Goal: Information Seeking & Learning: Learn about a topic

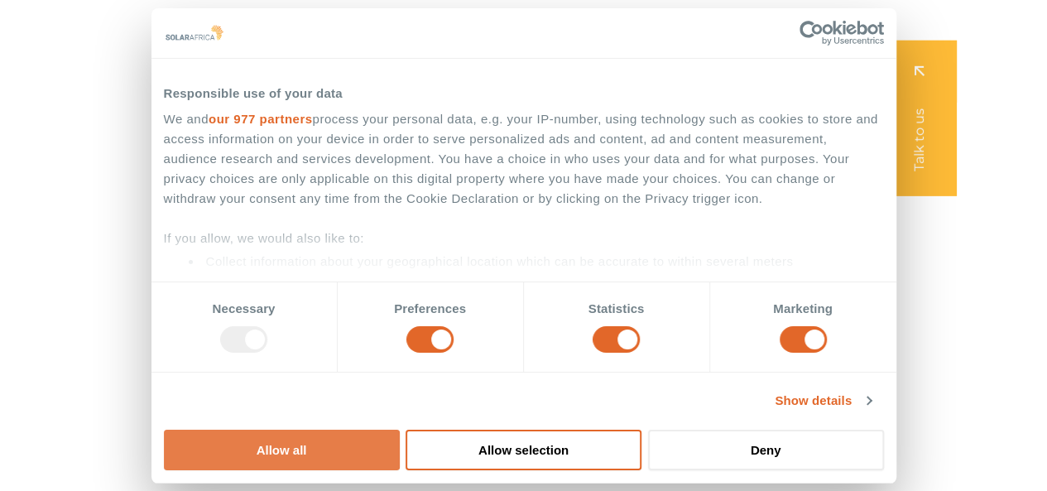
click at [400, 430] on button "Allow all" at bounding box center [282, 450] width 236 height 41
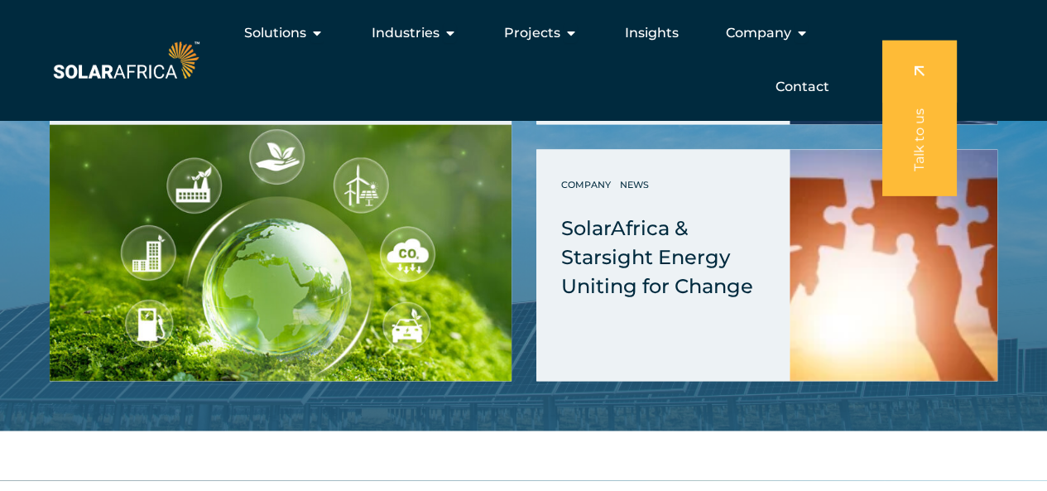
scroll to position [4138, 0]
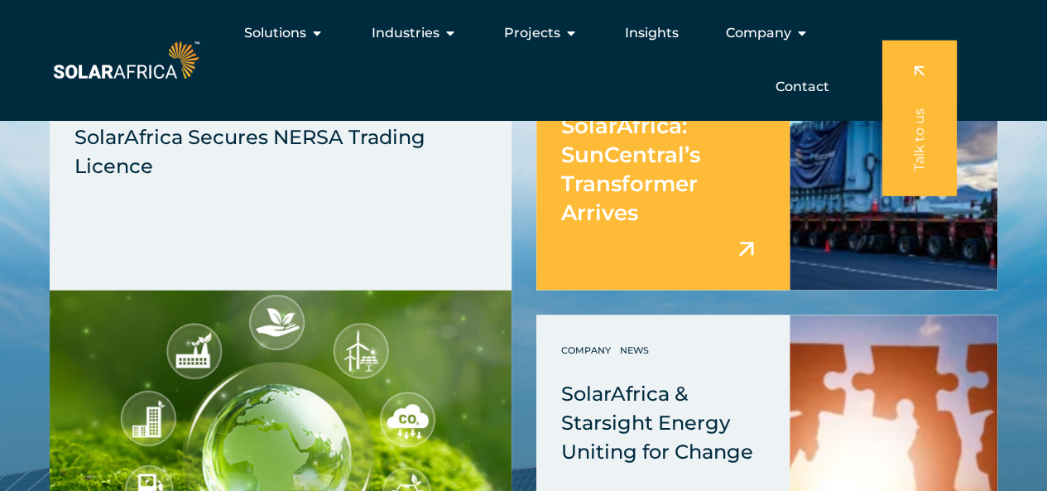
click at [748, 251] on img at bounding box center [746, 248] width 29 height 29
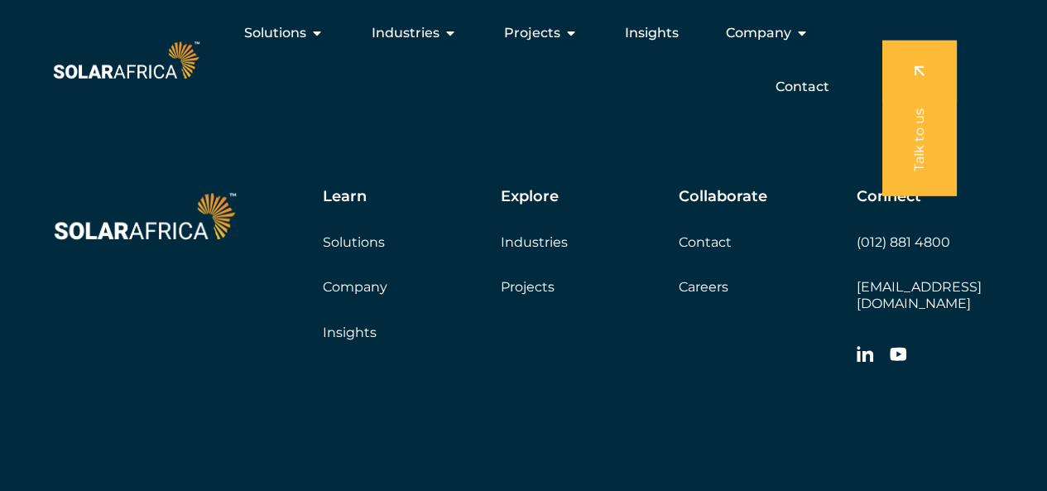
scroll to position [4769, 0]
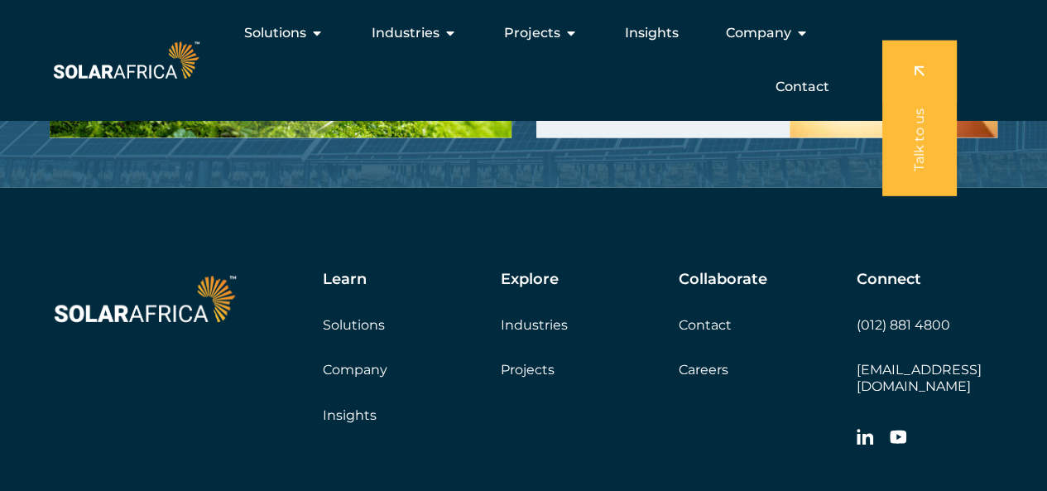
click at [358, 317] on link "Solutions" at bounding box center [354, 325] width 62 height 16
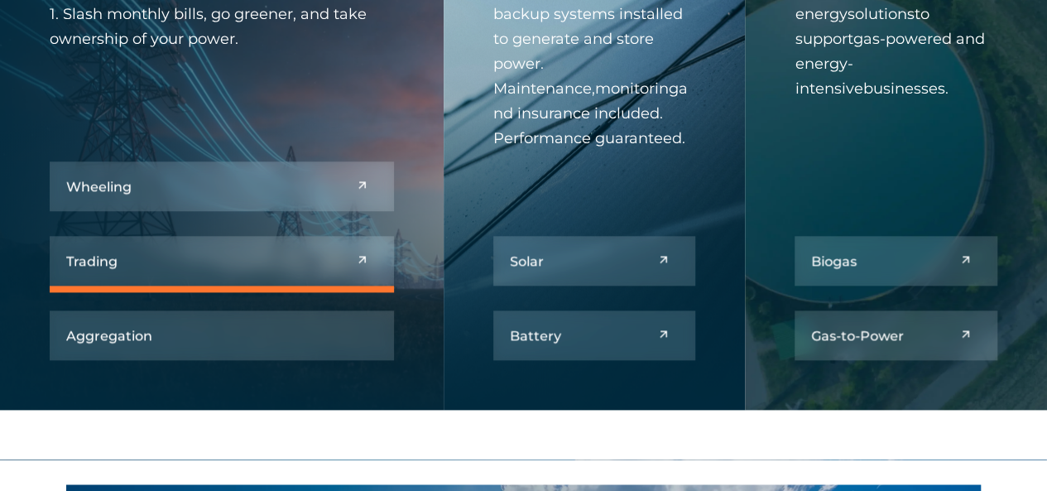
scroll to position [828, 0]
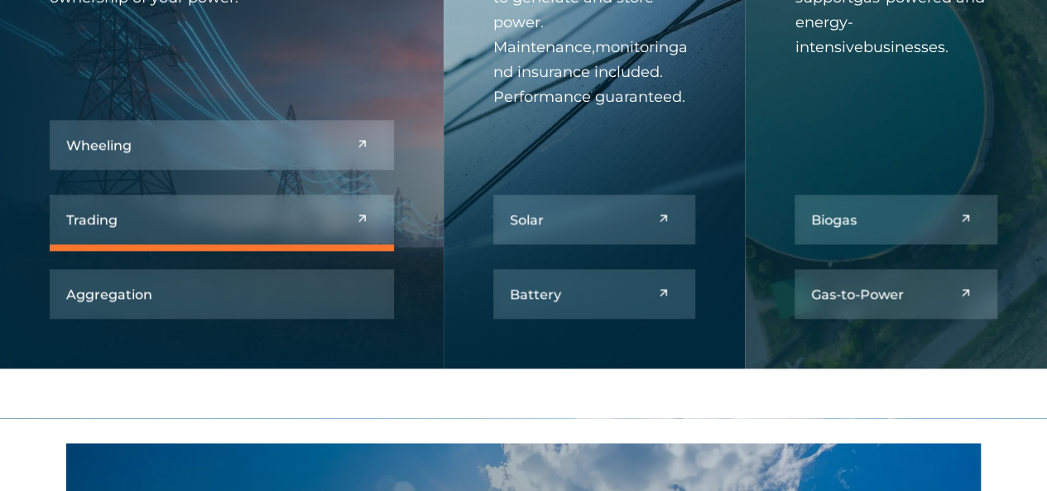
click at [130, 227] on link at bounding box center [222, 220] width 344 height 50
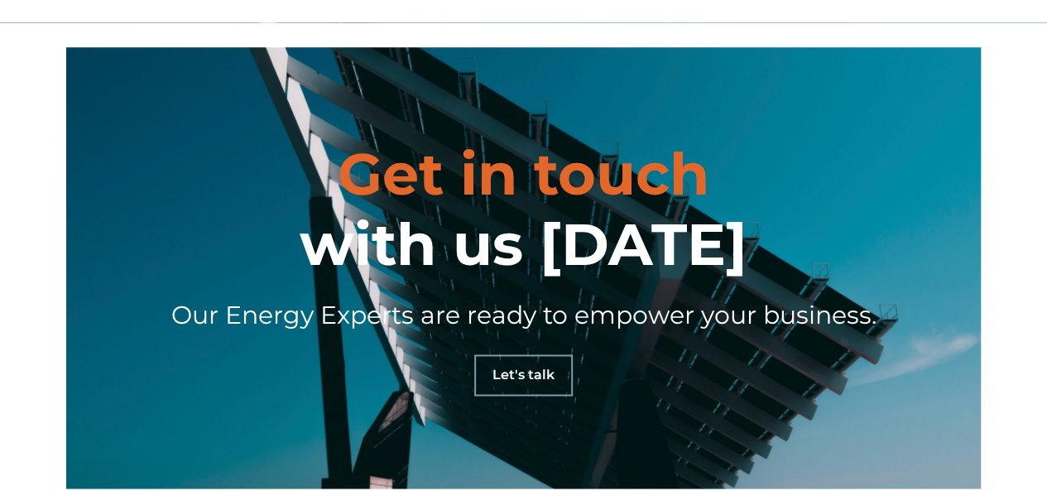
scroll to position [4304, 0]
